Goal: Communication & Community: Connect with others

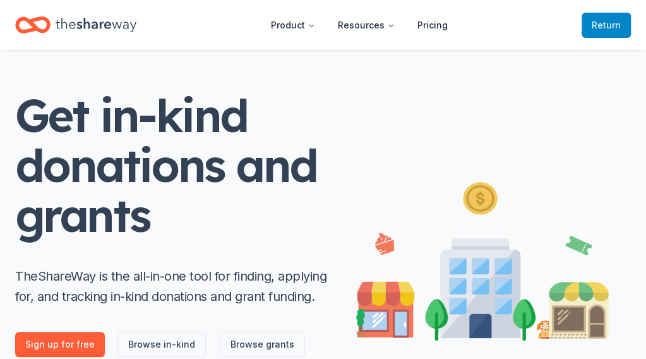
click at [0, 0] on span "to TheShareWay" at bounding box center [0, 0] width 0 height 0
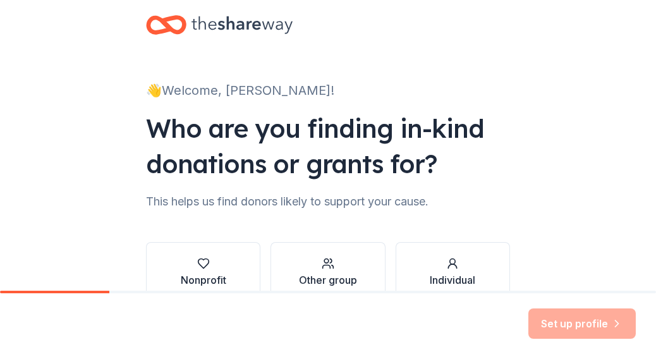
scroll to position [12, 0]
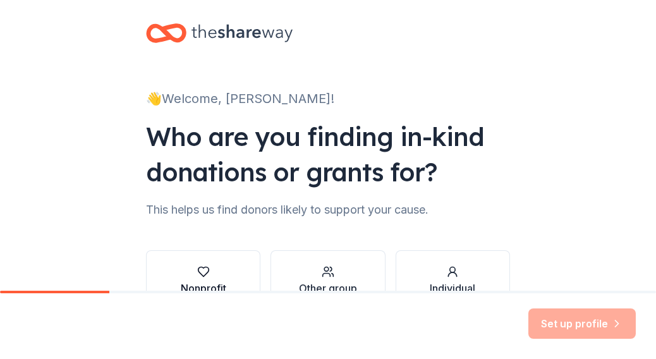
click at [224, 261] on button "Nonprofit" at bounding box center [203, 280] width 114 height 61
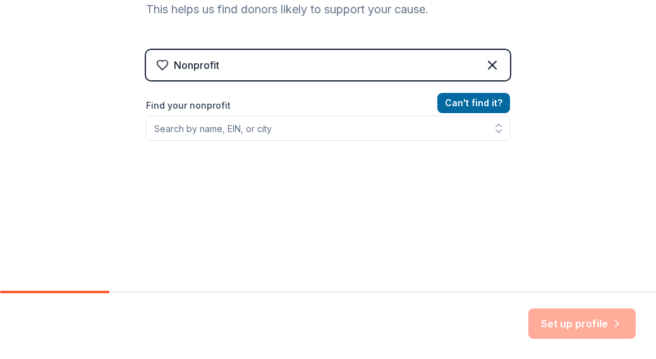
scroll to position [250, 0]
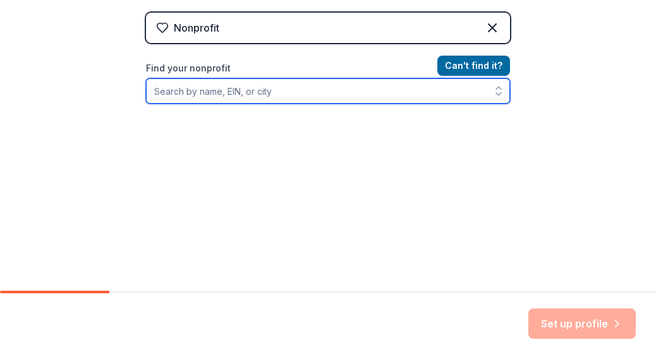
click at [436, 93] on input "Find your nonprofit" at bounding box center [328, 90] width 364 height 25
click at [202, 90] on input "Jabez.Rhema Incorporated" at bounding box center [328, 90] width 364 height 25
click at [205, 90] on input "Jabez.Rhema Incorporated" at bounding box center [328, 90] width 364 height 25
type input "Jabez.Rhema Incorporated"
click at [440, 97] on input "Jabez.Rhema Incorporated" at bounding box center [328, 90] width 364 height 25
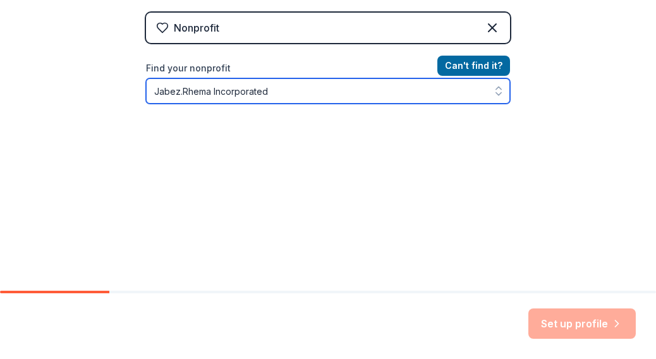
click at [440, 97] on input "Jabez.Rhema Incorporated" at bounding box center [328, 90] width 364 height 25
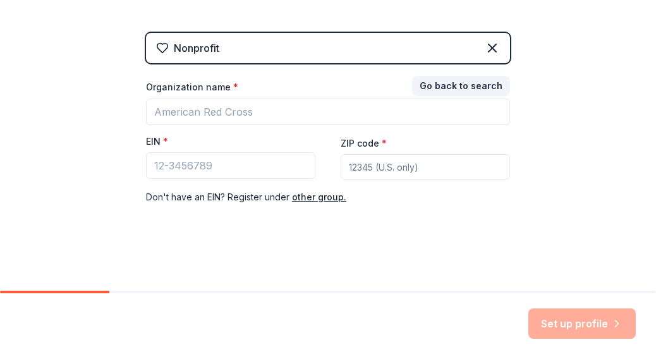
scroll to position [229, 0]
click at [626, 112] on div "👋 Welcome, Candace! Who are you finding in-kind donations or grants for? This h…" at bounding box center [328, 31] width 656 height 520
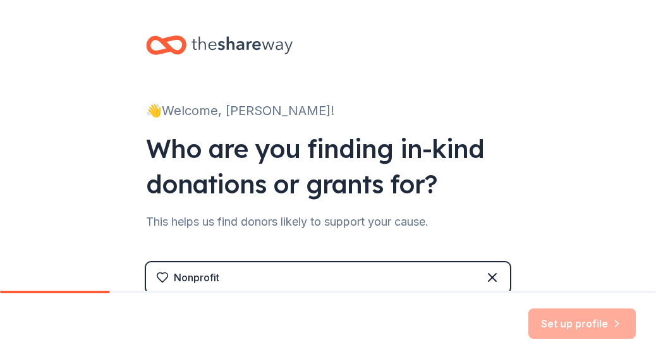
click at [184, 45] on div at bounding box center [219, 45] width 147 height 30
click at [146, 46] on icon at bounding box center [166, 45] width 40 height 30
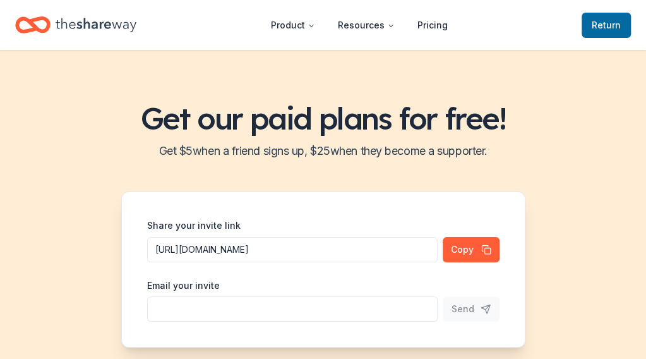
click at [78, 25] on icon "Home" at bounding box center [96, 25] width 81 height 26
